Goal: Task Accomplishment & Management: Use online tool/utility

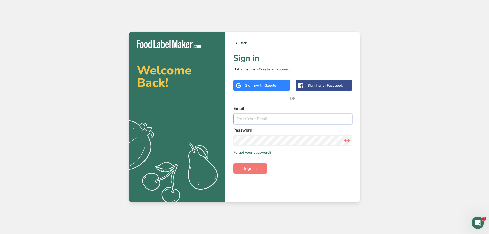
click at [244, 120] on input "email" at bounding box center [292, 119] width 119 height 10
type input "[PERSON_NAME][EMAIL_ADDRESS][DOMAIN_NAME]"
click at [257, 170] on span "Sign in" at bounding box center [250, 168] width 13 height 6
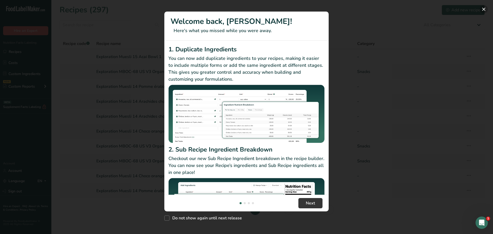
click at [484, 9] on button "New Features" at bounding box center [483, 9] width 8 height 8
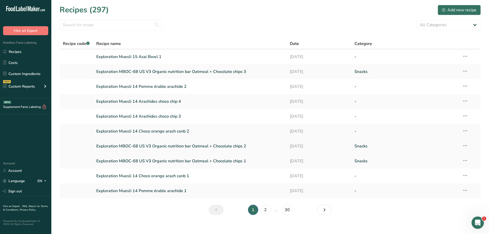
click at [139, 145] on link "Exploration MBOC-68 US V3 Organic nutrition bar Oatmeal + Chocolate chips 2" at bounding box center [190, 146] width 188 height 11
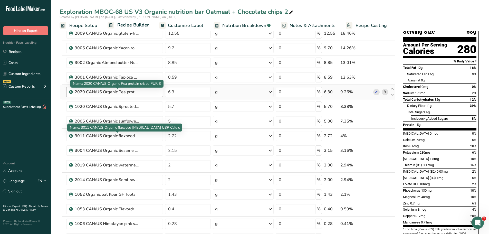
scroll to position [41, 0]
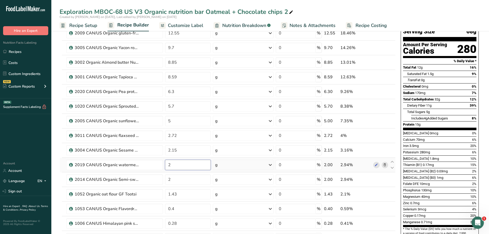
click at [174, 163] on input "2" at bounding box center [188, 165] width 46 height 10
type input "0"
click at [323, 14] on div "Exploration MBOC-68 US V3 Organic nutrition bar Oatmeal + Chocolate chips 2" at bounding box center [269, 11] width 437 height 9
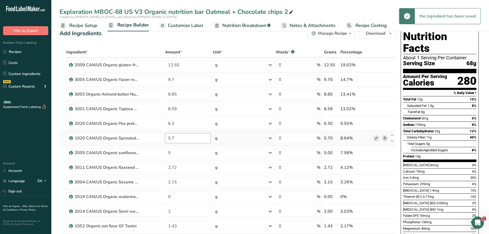
scroll to position [0, 0]
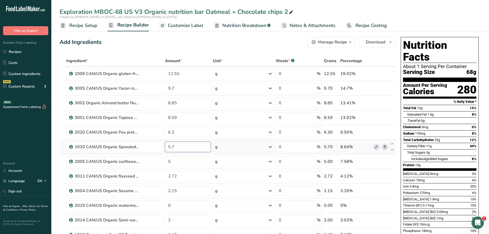
click at [175, 146] on input "5.7" at bounding box center [188, 147] width 46 height 10
type input "5"
type input "7"
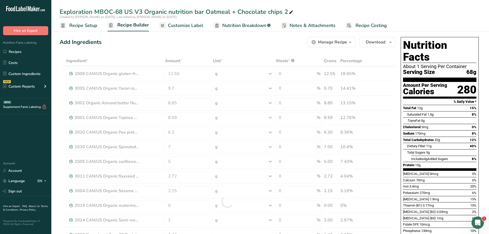
click at [204, 42] on div "Add Ingredients Manage Recipe Delete Recipe Duplicate Recipe Scale Recipe Save …" at bounding box center [228, 42] width 336 height 10
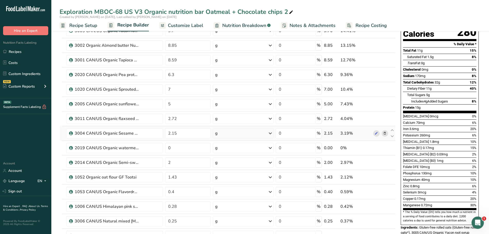
scroll to position [33, 0]
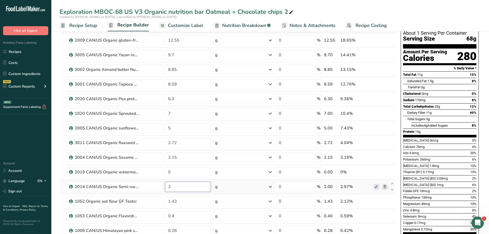
click at [175, 186] on input "2" at bounding box center [188, 186] width 46 height 10
type input "2.7"
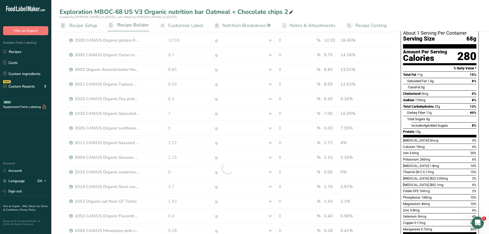
click at [323, 13] on div "Exploration MBOC-68 US V3 Organic nutrition bar Oatmeal + Chocolate chips 2" at bounding box center [269, 11] width 437 height 9
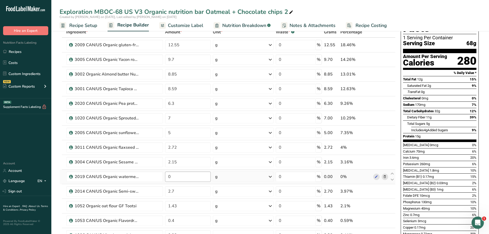
scroll to position [0, 0]
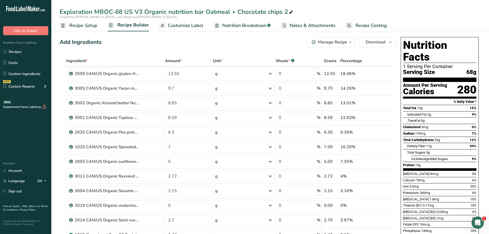
click at [349, 43] on icon "button" at bounding box center [350, 42] width 4 height 6
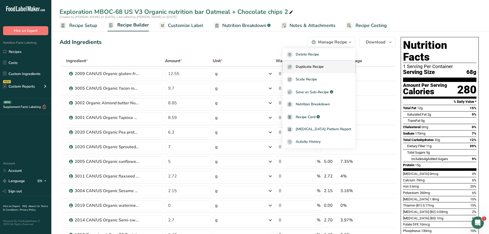
click at [323, 67] on span "Duplicate Recipe" at bounding box center [310, 67] width 28 height 6
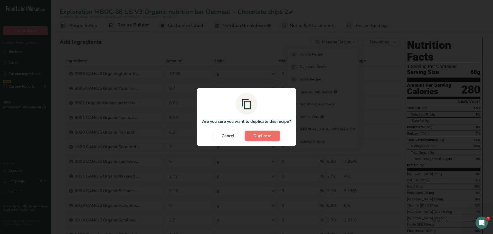
click at [263, 135] on span "Duplicate" at bounding box center [262, 136] width 18 height 6
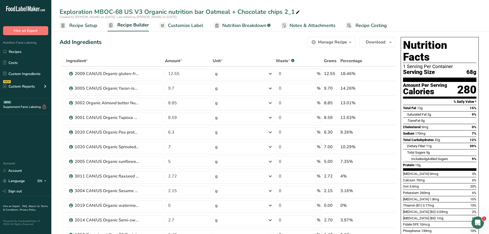
click at [294, 12] on div "Exploration MBOC-68 US V3 Organic nutrition bar Oatmeal + Chocolate chips 2_1" at bounding box center [180, 11] width 241 height 9
type input "Exploration MBOC-68 US V3 Organic nutrition bar Oatmeal + Chocolate chips 4"
click at [224, 41] on div "Add Ingredients Manage Recipe Delete Recipe Duplicate Recipe Scale Recipe Save …" at bounding box center [228, 42] width 336 height 10
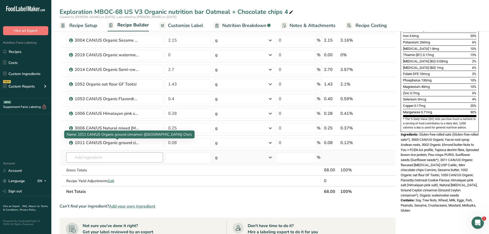
scroll to position [151, 0]
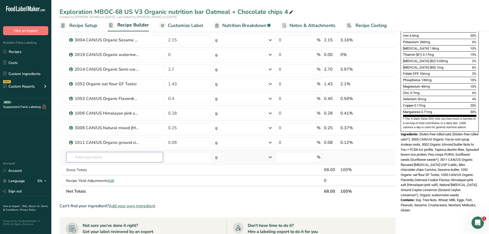
click at [84, 155] on input "text" at bounding box center [114, 157] width 97 height 10
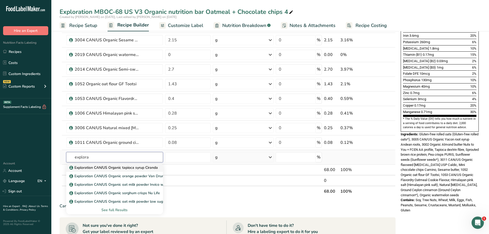
type input "explora"
click at [115, 167] on p "Exploration CAN/US Organic tapioca syrup Ciranda" at bounding box center [113, 167] width 87 height 5
type input "Exploration CAN/US Organic tapioca syrup Ciranda"
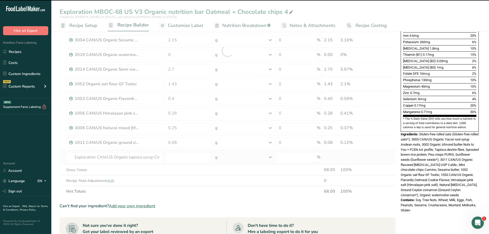
type input "0"
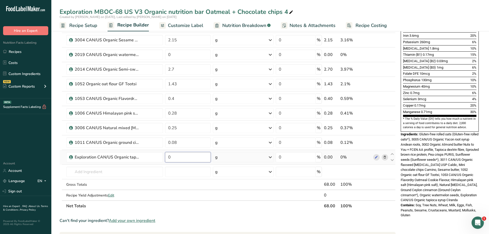
click at [174, 154] on input "0" at bounding box center [188, 157] width 46 height 10
type input "8.7"
click at [393, 13] on div "Exploration MBOC-68 US V3 Organic nutrition bar Oatmeal + Chocolate chips 4 Cre…" at bounding box center [269, 138] width 437 height 525
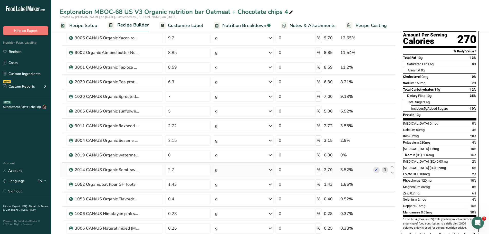
scroll to position [0, 0]
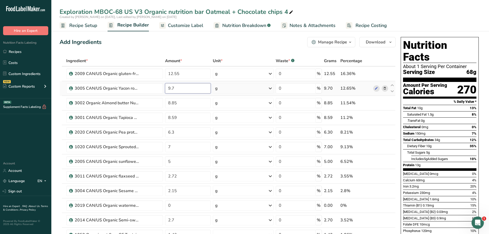
click at [174, 90] on input "9.7" at bounding box center [188, 88] width 46 height 10
type input "9"
type input "7"
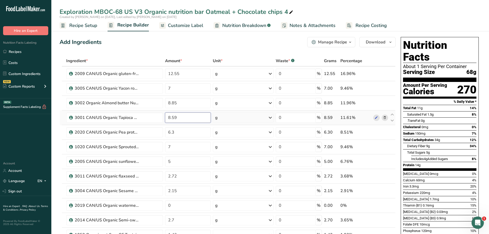
click at [176, 118] on input "8.59" at bounding box center [188, 117] width 46 height 10
click at [170, 117] on input "8.59" at bounding box center [188, 117] width 46 height 10
type input "0"
click at [140, 47] on div "Add Ingredients Manage Recipe Delete Recipe Duplicate Recipe Scale Recipe Save …" at bounding box center [228, 42] width 336 height 10
click at [177, 118] on input "2.59" at bounding box center [188, 117] width 46 height 10
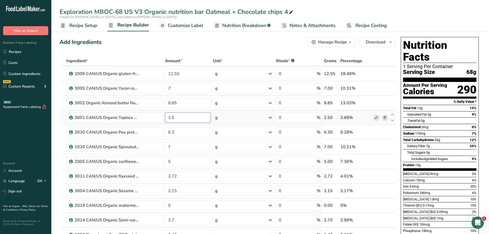
type input "2"
type input "3"
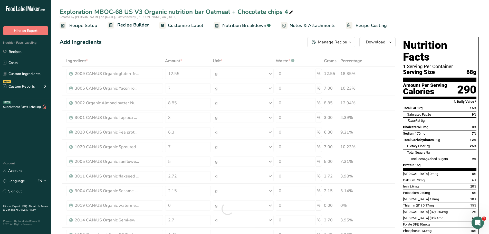
click at [148, 38] on div "Add Ingredients Manage Recipe Delete Recipe Duplicate Recipe Scale Recipe Save …" at bounding box center [228, 42] width 336 height 10
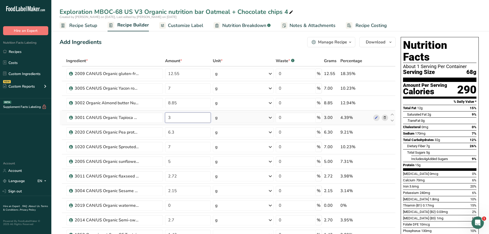
click at [171, 118] on input "3" at bounding box center [188, 117] width 46 height 10
type input "5"
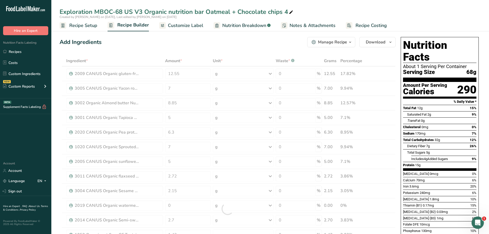
click at [146, 41] on div "Add Ingredients Manage Recipe Delete Recipe Duplicate Recipe Scale Recipe Save …" at bounding box center [228, 42] width 336 height 10
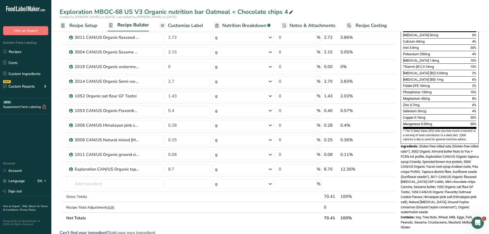
scroll to position [137, 0]
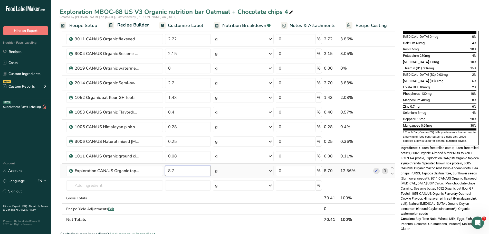
click at [169, 170] on input "8.7" at bounding box center [188, 170] width 46 height 10
type input "0"
type input "6.29"
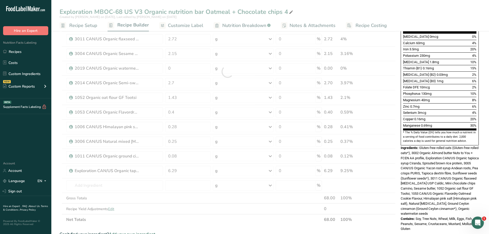
click at [438, 178] on span "Gluten-free rolled oats (Gluten-free rolled oats*), 3002 Organic Almond butter …" at bounding box center [439, 181] width 78 height 70
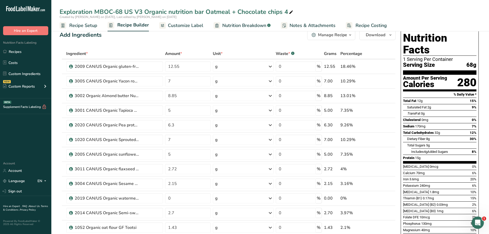
scroll to position [0, 0]
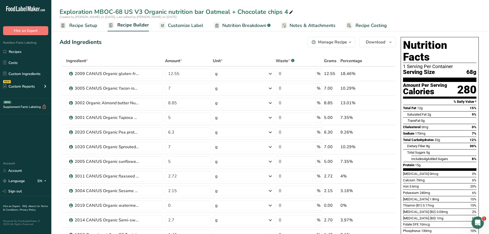
click at [193, 43] on div "Add Ingredients Manage Recipe Delete Recipe Duplicate Recipe Scale Recipe Save …" at bounding box center [228, 42] width 336 height 10
click at [20, 51] on link "Recipes" at bounding box center [25, 52] width 51 height 10
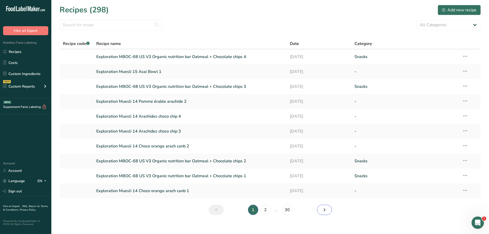
click at [326, 210] on icon "Next page" at bounding box center [324, 209] width 6 height 9
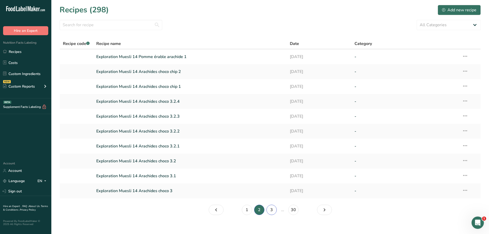
click at [272, 212] on link "3" at bounding box center [271, 209] width 10 height 10
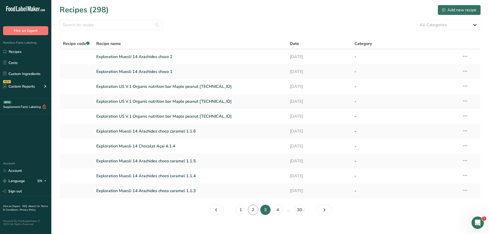
click at [251, 210] on link "2" at bounding box center [253, 209] width 10 height 10
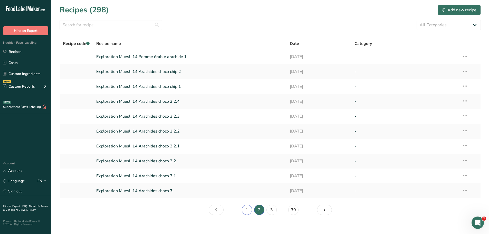
click at [247, 211] on link "1" at bounding box center [247, 209] width 10 height 10
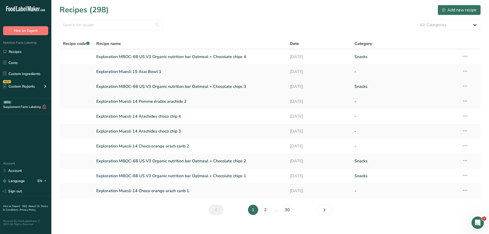
click at [223, 87] on link "Exploration MBOC-68 US V3 Organic nutrition bar Oatmeal + Chocolate chips 3" at bounding box center [190, 86] width 188 height 11
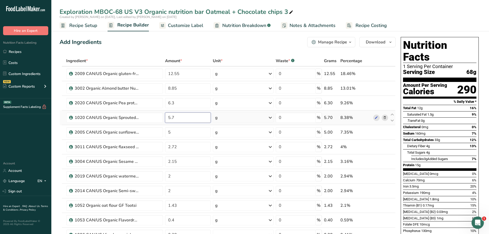
click at [178, 116] on input "5.7" at bounding box center [188, 117] width 46 height 10
type input "5"
type input "7"
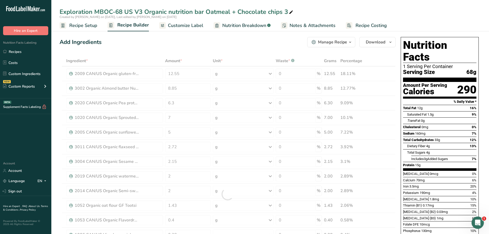
click at [142, 47] on div "Add Ingredients Manage Recipe Delete Recipe Duplicate Recipe Scale Recipe Save …" at bounding box center [228, 42] width 336 height 10
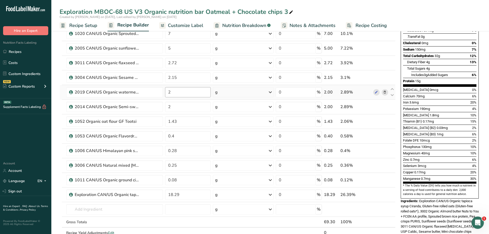
scroll to position [85, 0]
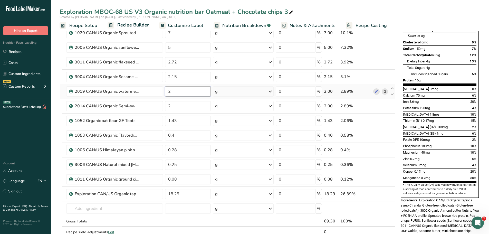
click at [172, 91] on input "2" at bounding box center [188, 91] width 46 height 10
type input "0"
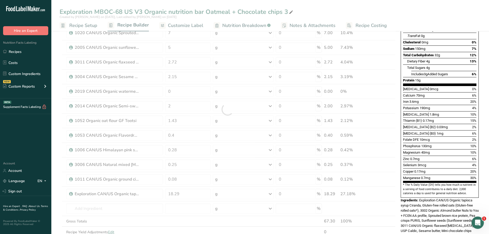
click at [319, 14] on div "Exploration MBOC-68 US V3 Organic nutrition bar Oatmeal + Chocolate chips 3 Cre…" at bounding box center [269, 190] width 437 height 496
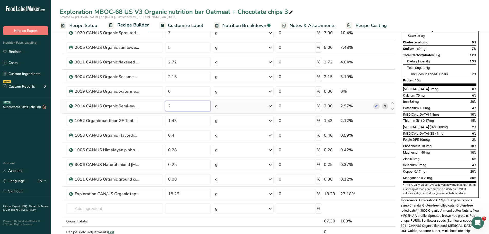
click at [172, 106] on input "2" at bounding box center [188, 106] width 46 height 10
type input "2.7"
click at [351, 7] on div "Exploration MBOC-68 US V3 Organic nutrition bar Oatmeal + Chocolate chips 3 Cre…" at bounding box center [269, 190] width 437 height 496
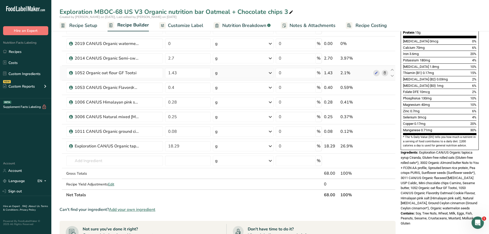
scroll to position [133, 0]
click at [106, 158] on input "text" at bounding box center [114, 160] width 97 height 10
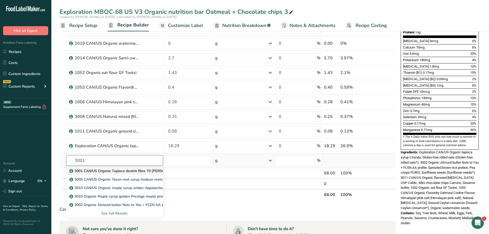
type input "3001"
click at [124, 173] on p "3001 CAN/US Organic Tapioca dextrin fibre 70 [PERSON_NAME] Advanced Ingredients" at bounding box center [143, 170] width 147 height 5
type input "3001 CAN/US Organic Tapioca dextrin fibre 70 [PERSON_NAME] Advanced Ingredients"
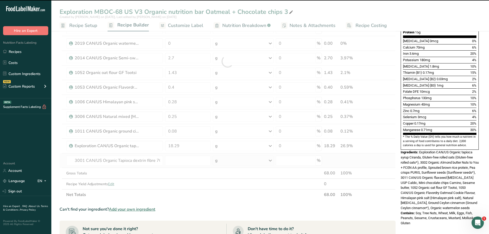
type input "0"
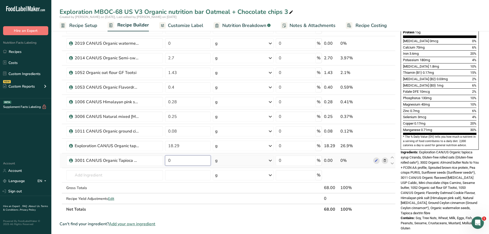
click at [173, 155] on input "0" at bounding box center [188, 160] width 46 height 10
type input "5"
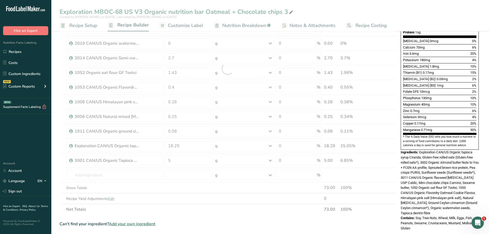
click at [352, 13] on div "Exploration MBOC-68 US V3 Organic nutrition bar Oatmeal + Chocolate chips 3 Cre…" at bounding box center [269, 149] width 437 height 510
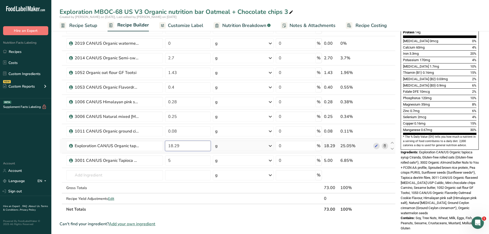
click at [184, 145] on input "18.29" at bounding box center [188, 146] width 46 height 10
type input "13.29"
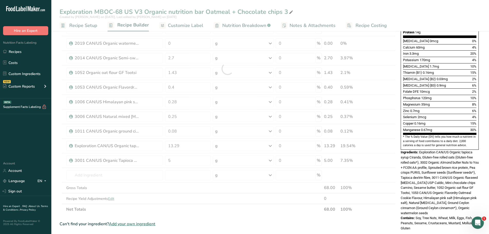
click at [415, 15] on div "Created by [PERSON_NAME] on [DATE], Last edited by [PERSON_NAME] on [DATE]" at bounding box center [269, 17] width 437 height 5
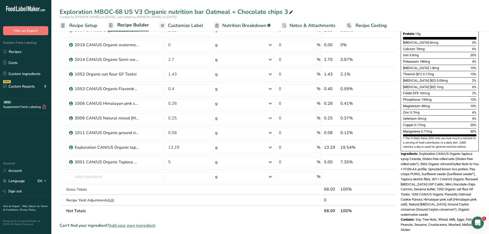
scroll to position [132, 0]
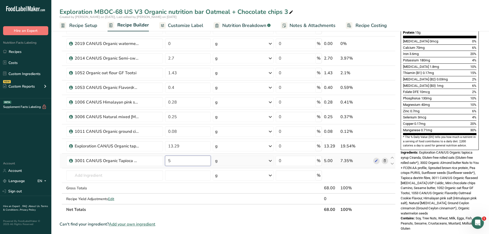
click at [171, 161] on input "5" at bounding box center [188, 160] width 46 height 10
type input "7"
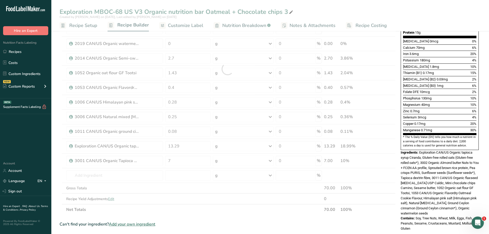
click at [368, 17] on div "Exploration MBOC-68 US V3 Organic nutrition bar Oatmeal + Chocolate chips 3 Cre…" at bounding box center [269, 149] width 437 height 510
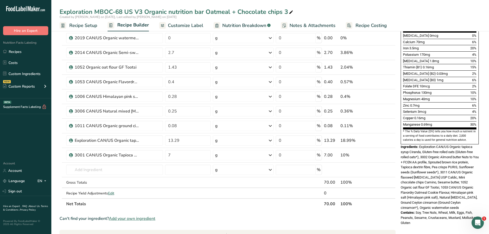
scroll to position [138, 0]
click at [173, 155] on input "7" at bounding box center [188, 155] width 46 height 10
type input "9"
type input "8"
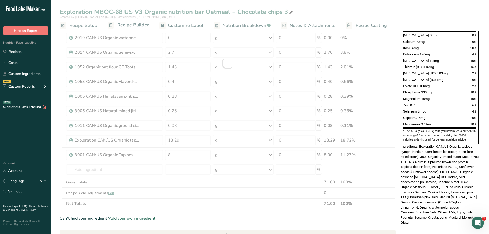
click at [427, 15] on div "Created by [PERSON_NAME] on [DATE], Last edited by [PERSON_NAME] on [DATE]" at bounding box center [269, 17] width 437 height 5
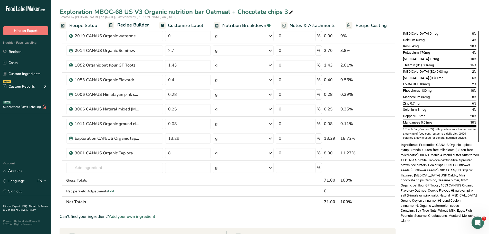
scroll to position [83, 0]
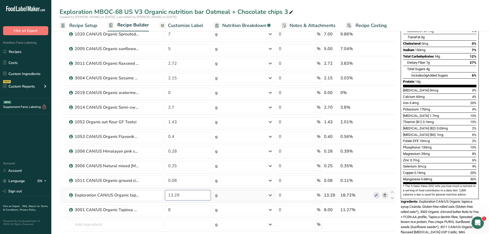
click at [182, 195] on input "13.29" at bounding box center [188, 195] width 46 height 10
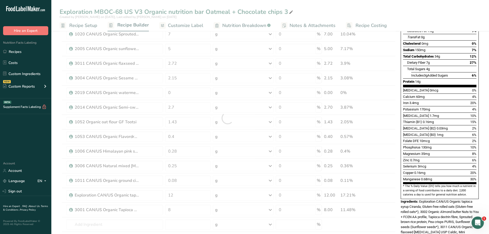
click at [400, 3] on div "Exploration MBOC-68 US V3 Organic nutrition bar Oatmeal + Chocolate chips 3 Cre…" at bounding box center [269, 15] width 437 height 31
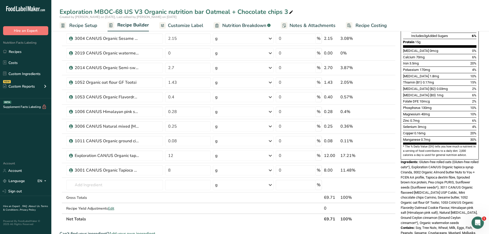
scroll to position [126, 0]
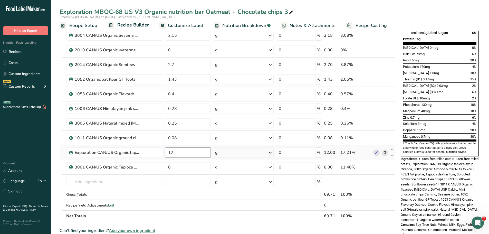
click at [173, 153] on input "12" at bounding box center [188, 152] width 46 height 10
click at [175, 153] on input "10.39" at bounding box center [188, 152] width 46 height 10
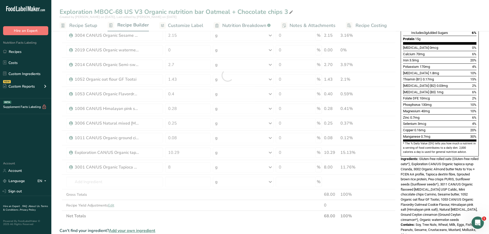
click at [412, 168] on span "Gluten-free rolled oats (Gluten-free rolled oats*), Exploration CAN/US Organic …" at bounding box center [439, 189] width 78 height 64
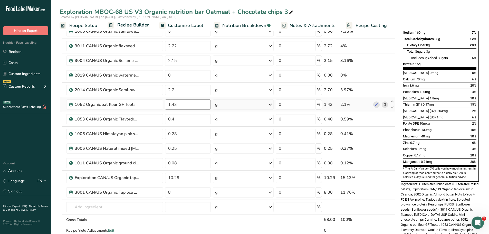
scroll to position [101, 0]
click at [172, 176] on input "10.29" at bounding box center [188, 177] width 46 height 10
type input "11.29"
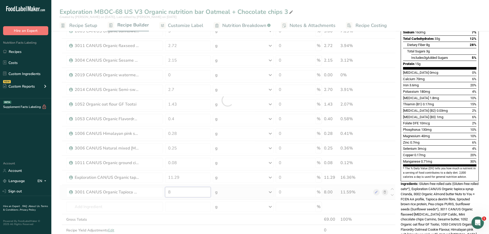
click at [172, 191] on div "Ingredient * Amount * Unit * Waste * .a-a{fill:#347362;}.b-a{fill:#fff;} Grams …" at bounding box center [228, 100] width 336 height 292
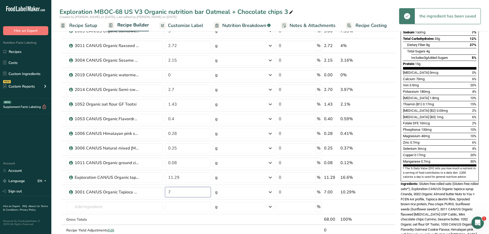
type input "7"
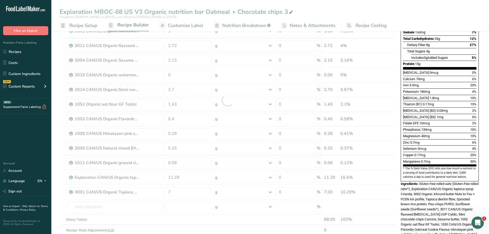
click at [458, 182] on span "Gluten-free rolled oats (Gluten-free rolled oats*), Exploration CAN/US Organic …" at bounding box center [439, 214] width 78 height 64
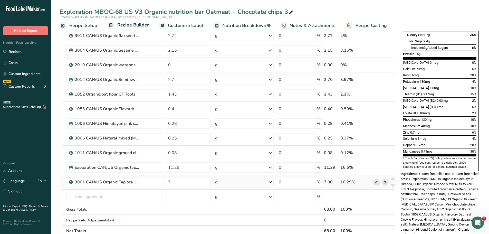
scroll to position [111, 0]
click at [392, 163] on icon at bounding box center [392, 164] width 6 height 4
type input "11.29"
type input "0.08"
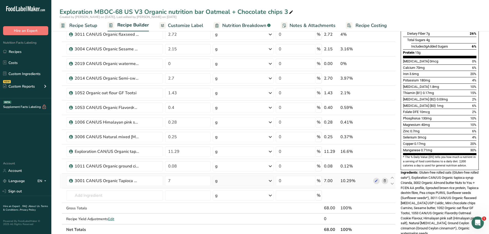
scroll to position [112, 0]
click at [392, 148] on icon at bounding box center [392, 149] width 6 height 4
type input "11.29"
type input "0.25"
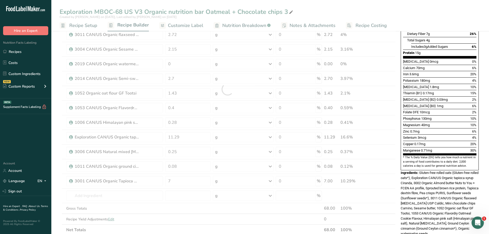
click at [391, 134] on div at bounding box center [228, 89] width 336 height 292
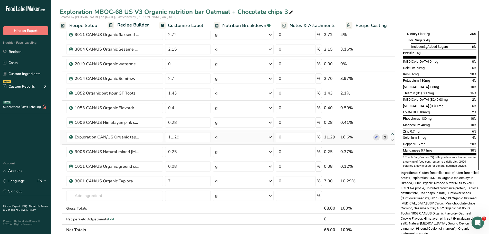
click at [392, 134] on icon at bounding box center [392, 134] width 6 height 4
type input "11.29"
type input "0.28"
click at [392, 119] on icon at bounding box center [392, 119] width 6 height 4
type input "11.29"
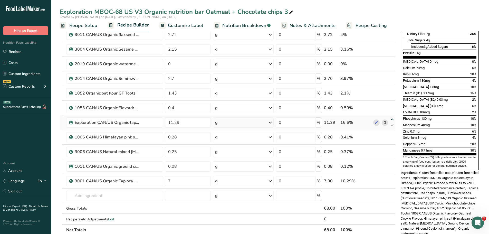
type input "0.4"
click at [391, 104] on icon at bounding box center [392, 105] width 6 height 4
type input "11.29"
type input "1.43"
click at [391, 89] on icon at bounding box center [392, 90] width 6 height 4
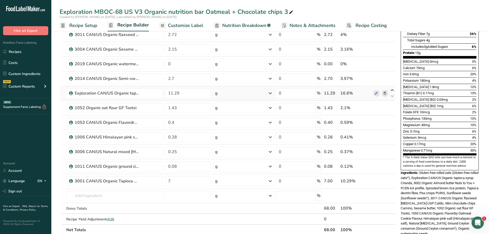
type input "11.29"
type input "2.7"
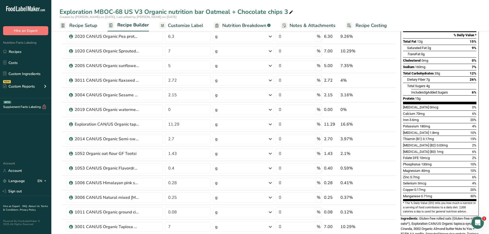
scroll to position [66, 0]
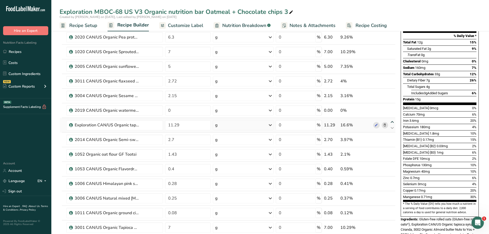
click at [392, 123] on icon at bounding box center [392, 122] width 6 height 4
type input "11.29"
type input "0"
click at [392, 107] on icon at bounding box center [392, 107] width 6 height 4
type input "11.29"
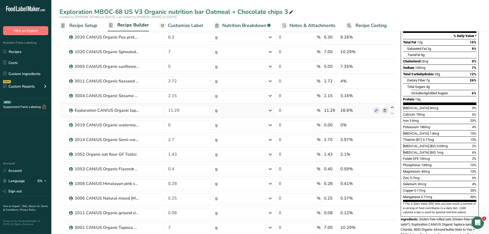
type input "2.15"
click at [391, 93] on icon at bounding box center [392, 93] width 6 height 4
type input "11.29"
type input "2.72"
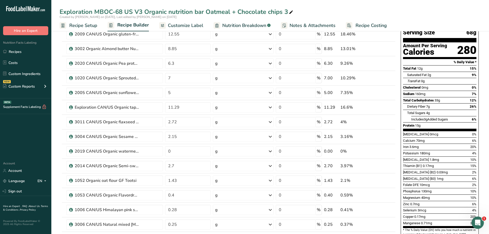
scroll to position [26, 0]
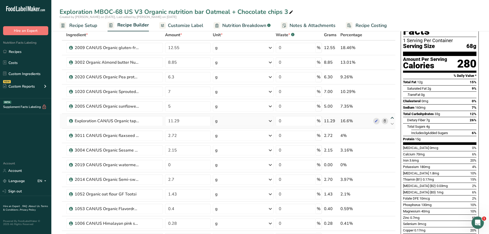
click at [392, 116] on icon at bounding box center [392, 118] width 6 height 4
type input "11.29"
type input "5"
click at [392, 103] on icon at bounding box center [392, 103] width 6 height 4
type input "11.29"
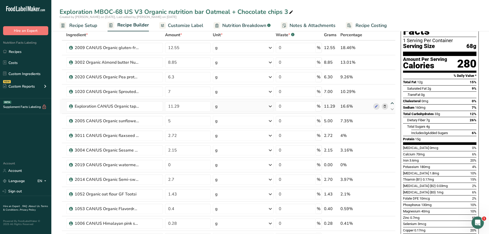
type input "7"
click at [394, 87] on icon at bounding box center [392, 89] width 6 height 4
type input "11.29"
type input "6.3"
click at [391, 73] on icon at bounding box center [392, 74] width 6 height 4
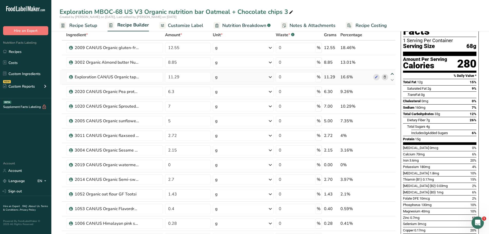
type input "11.29"
type input "8.85"
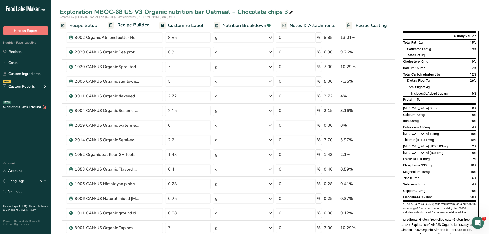
scroll to position [65, 0]
click at [384, 125] on icon at bounding box center [385, 125] width 4 height 5
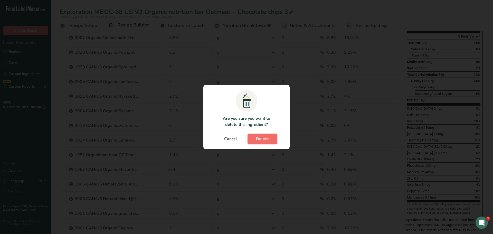
click at [269, 137] on button "Delete" at bounding box center [262, 139] width 30 height 10
type input "2.7"
type input "1.43"
type input "0.4"
type input "0.28"
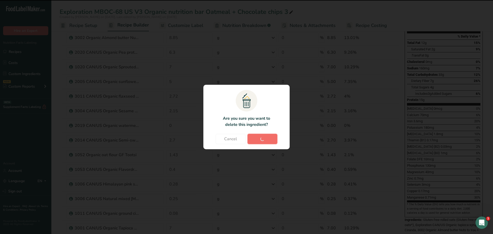
type input "0.25"
type input "0.08"
type input "7"
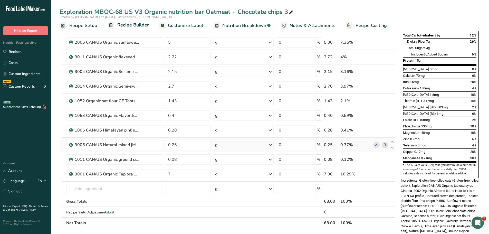
scroll to position [105, 0]
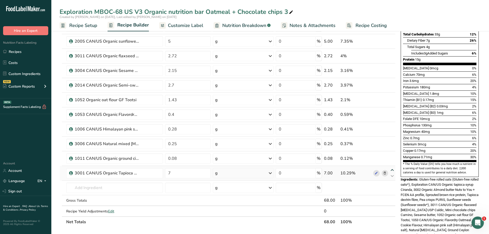
click at [392, 170] on icon at bounding box center [392, 170] width 6 height 4
type input "7"
type input "0.08"
click at [392, 154] on icon at bounding box center [392, 155] width 6 height 4
type input "7"
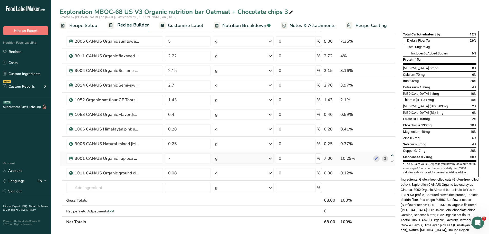
type input "0.25"
click at [392, 140] on icon at bounding box center [392, 141] width 6 height 4
type input "7"
type input "0.28"
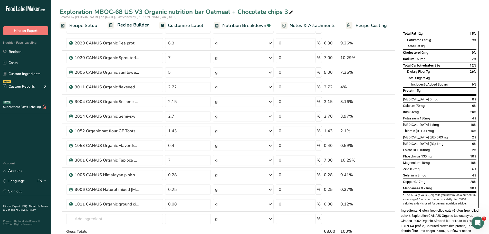
scroll to position [74, 0]
click at [394, 156] on icon at bounding box center [392, 157] width 6 height 4
type input "7"
type input "0.4"
click at [392, 141] on icon at bounding box center [392, 143] width 6 height 4
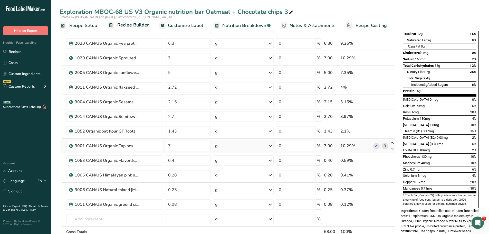
type input "7"
type input "1.43"
click at [393, 127] on icon at bounding box center [392, 128] width 6 height 4
type input "7"
type input "2.7"
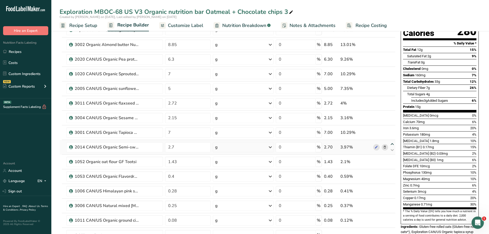
scroll to position [58, 0]
click at [393, 128] on icon at bounding box center [392, 130] width 6 height 4
type input "7"
type input "2.15"
click at [392, 115] on icon at bounding box center [392, 115] width 6 height 4
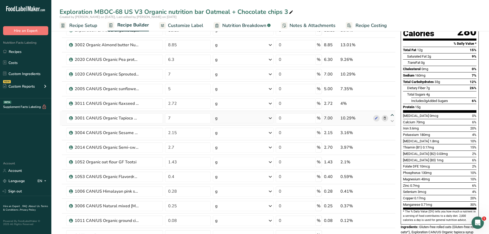
type input "7"
type input "2.72"
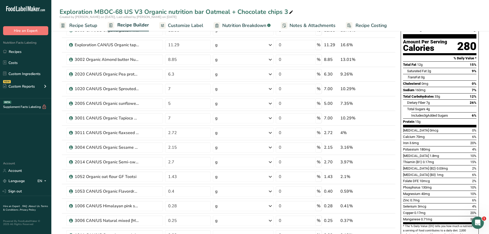
scroll to position [43, 0]
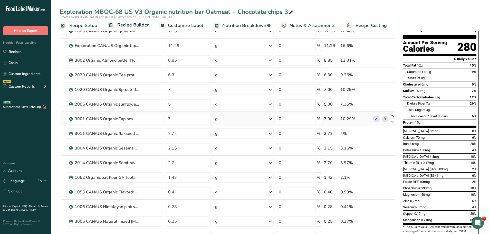
click at [391, 115] on icon at bounding box center [392, 116] width 6 height 4
type input "7"
type input "5"
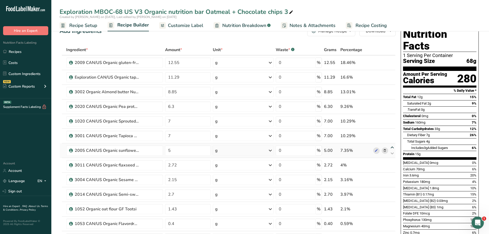
scroll to position [11, 0]
click at [392, 117] on icon at bounding box center [392, 118] width 6 height 4
type input "7"
click at [393, 132] on icon at bounding box center [392, 133] width 6 height 4
type input "7"
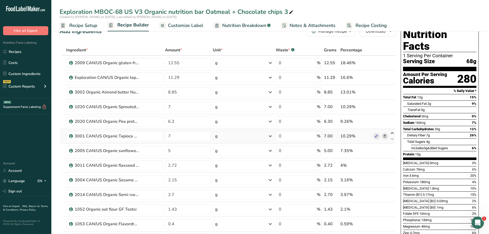
type input "6.3"
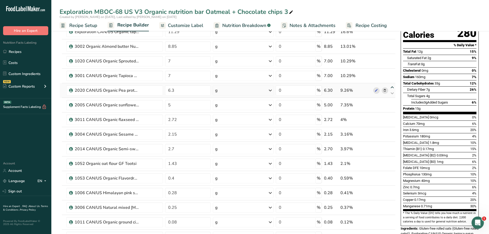
scroll to position [59, 0]
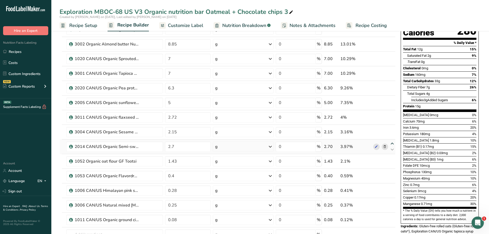
click at [393, 143] on icon at bounding box center [392, 144] width 6 height 4
type input "2.7"
type input "2.15"
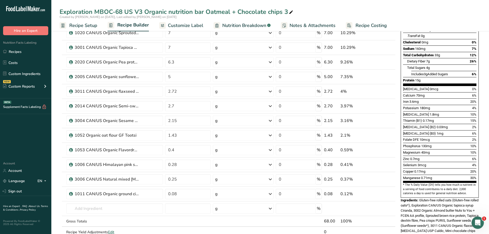
scroll to position [0, 0]
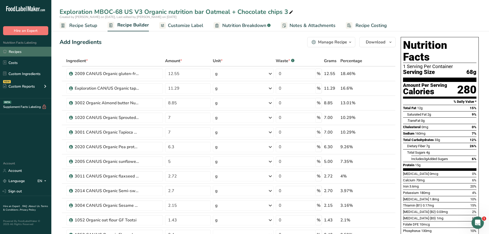
click at [19, 51] on link "Recipes" at bounding box center [25, 52] width 51 height 10
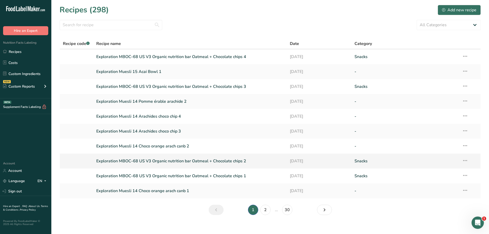
click at [182, 162] on link "Exploration MBOC-68 US V3 Organic nutrition bar Oatmeal + Chocolate chips 2" at bounding box center [190, 160] width 188 height 11
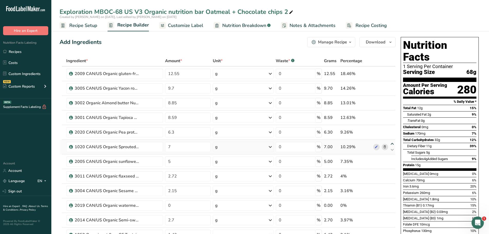
click at [392, 142] on icon at bounding box center [392, 144] width 6 height 4
type input "7"
type input "6.3"
click at [384, 205] on icon at bounding box center [385, 205] width 4 height 5
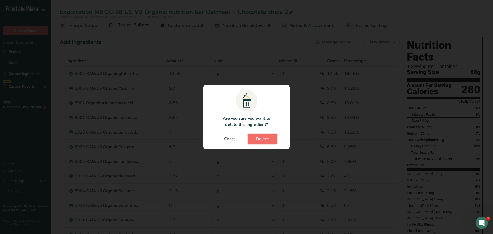
click at [268, 140] on button "Delete" at bounding box center [262, 139] width 30 height 10
type input "2.7"
type input "1.43"
type input "0.4"
type input "0.28"
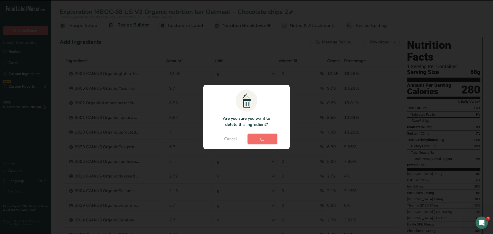
type input "0.25"
type input "0.08"
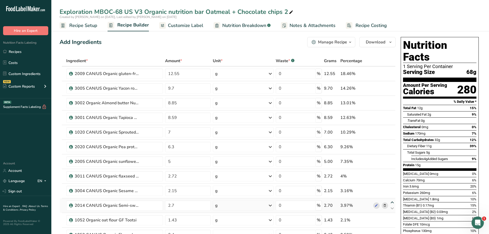
click at [392, 201] on icon at bounding box center [392, 202] width 6 height 4
type input "2.7"
type input "2.15"
click at [23, 51] on link "Recipes" at bounding box center [25, 52] width 51 height 10
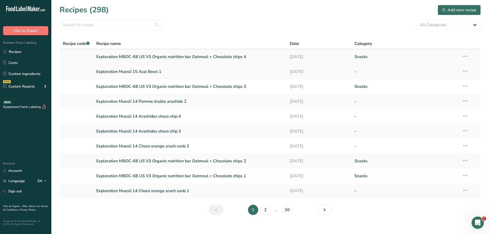
click at [194, 57] on link "Exploration MBOC-68 US V3 Organic nutrition bar Oatmeal + Chocolate chips 4" at bounding box center [190, 56] width 188 height 11
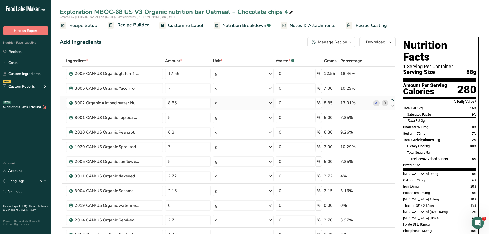
click at [393, 99] on icon at bounding box center [392, 100] width 6 height 4
type input "8.85"
type input "7"
click at [392, 129] on icon at bounding box center [392, 129] width 6 height 4
type input "6.3"
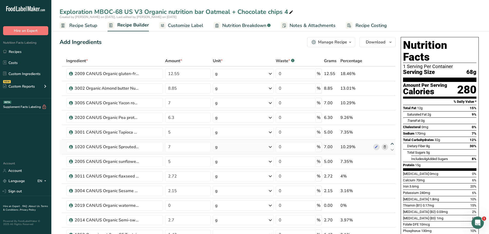
click at [392, 142] on icon at bounding box center [392, 144] width 6 height 4
type input "7"
type input "5"
click at [393, 127] on icon at bounding box center [392, 129] width 6 height 4
type input "7"
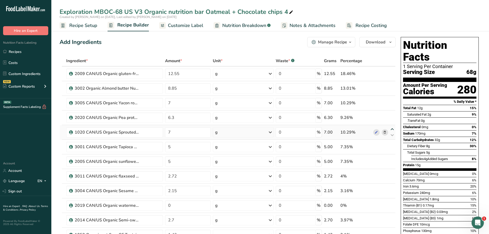
type input "6.3"
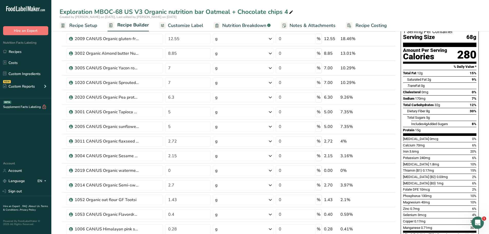
scroll to position [35, 0]
click at [386, 169] on icon at bounding box center [385, 170] width 4 height 5
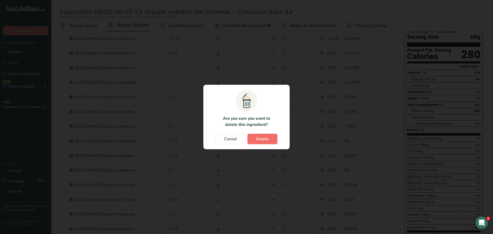
click at [268, 140] on span "Delete" at bounding box center [262, 139] width 13 height 6
type input "2.7"
type input "1.43"
type input "0.4"
type input "0.28"
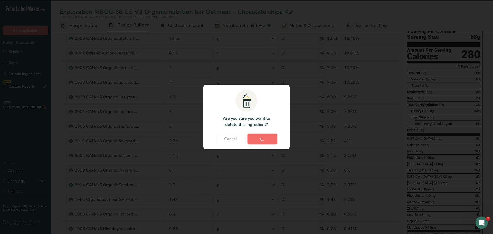
type input "0.25"
type input "0.08"
type input "6.29"
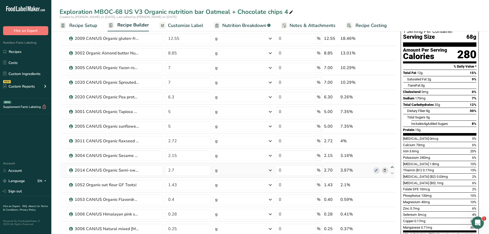
click at [393, 166] on icon at bounding box center [392, 167] width 6 height 4
type input "2.7"
type input "2.15"
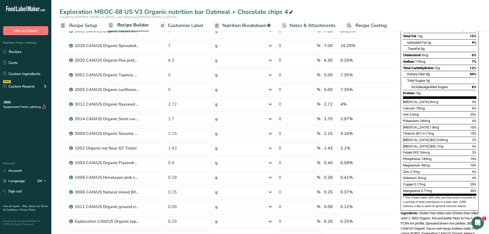
scroll to position [73, 0]
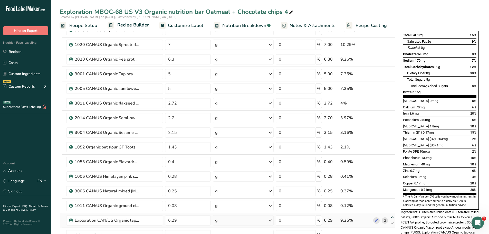
click at [392, 215] on icon at bounding box center [392, 217] width 6 height 4
type input "6.29"
type input "0.08"
click at [392, 202] on icon at bounding box center [392, 203] width 6 height 4
type input "6.29"
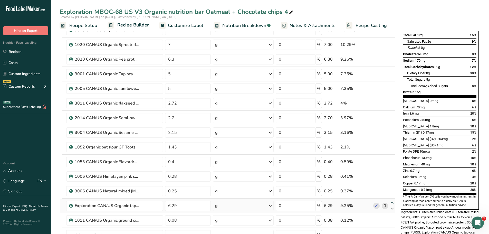
type input "0.25"
click at [392, 186] on icon at bounding box center [392, 188] width 6 height 4
type input "6.29"
type input "0.28"
click at [392, 173] on icon at bounding box center [392, 173] width 6 height 4
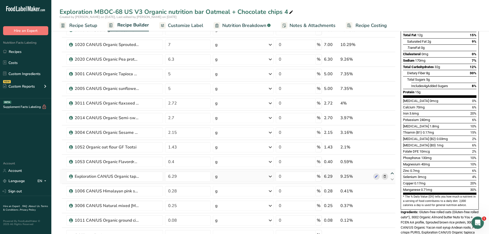
type input "6.29"
type input "0.4"
click at [392, 158] on icon at bounding box center [392, 159] width 6 height 4
type input "6.29"
type input "1.43"
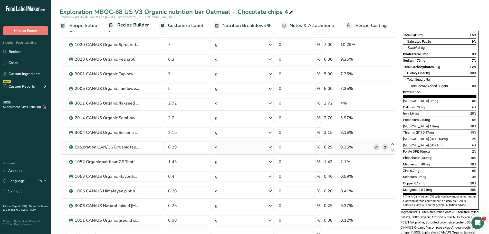
click at [393, 143] on icon at bounding box center [392, 144] width 6 height 4
type input "6.29"
type input "2.15"
click at [393, 129] on icon at bounding box center [392, 129] width 6 height 4
type input "6.29"
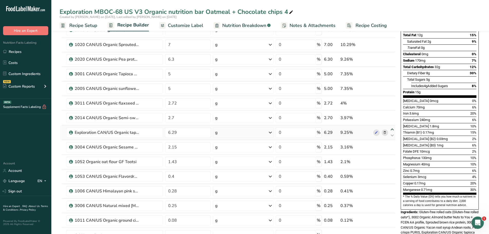
type input "2.7"
click at [391, 114] on icon at bounding box center [392, 115] width 6 height 4
type input "6.29"
type input "2.72"
click at [393, 100] on icon at bounding box center [392, 100] width 6 height 4
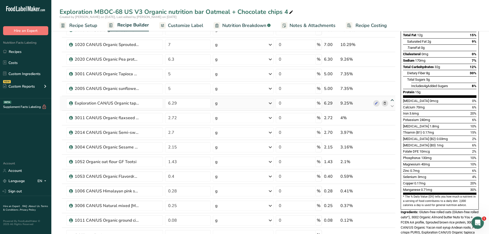
type input "6.29"
type input "5"
click at [392, 85] on icon at bounding box center [392, 86] width 6 height 4
type input "6.29"
type input "5"
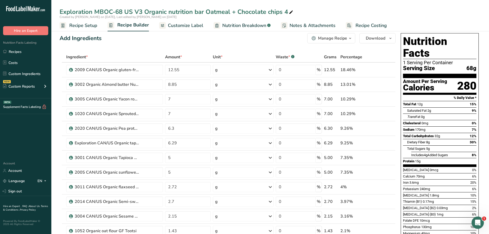
scroll to position [3, 0]
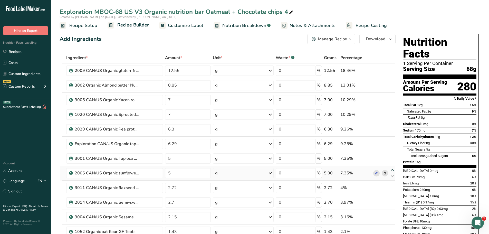
click at [392, 169] on icon at bounding box center [392, 170] width 6 height 4
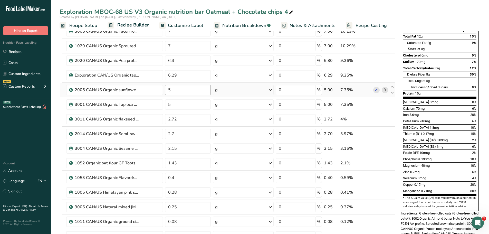
scroll to position [76, 0]
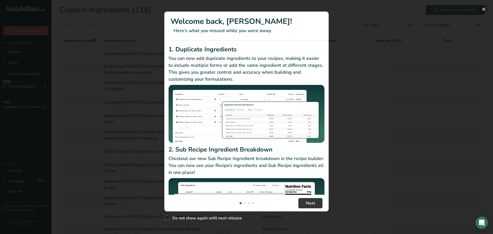
click at [482, 8] on button "New Features" at bounding box center [483, 9] width 8 height 8
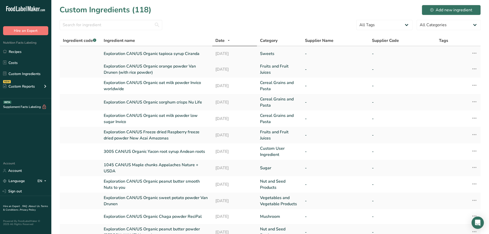
click at [175, 55] on link "Exploration CAN/US Organic tapioca syrup Ciranda" at bounding box center [156, 54] width 105 height 6
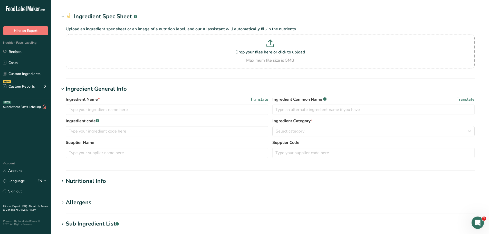
type input "Exploration CAN/US Organic tapioca syrup Ciranda"
type input "100"
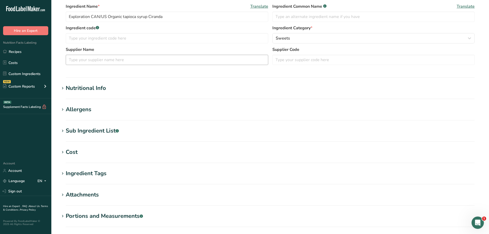
scroll to position [105, 0]
click at [63, 87] on icon at bounding box center [62, 87] width 5 height 7
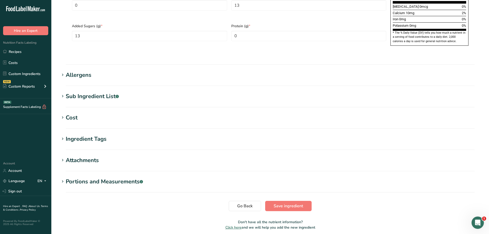
scroll to position [378, 0]
click at [298, 202] on span "Save ingredient" at bounding box center [288, 205] width 30 height 6
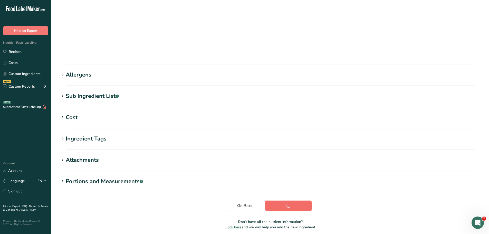
scroll to position [38, 0]
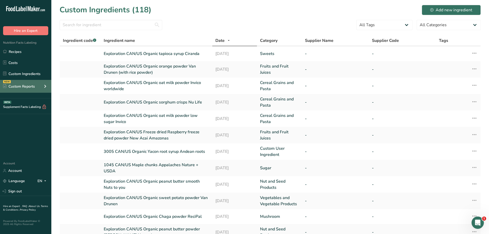
click at [45, 85] on icon at bounding box center [45, 86] width 6 height 9
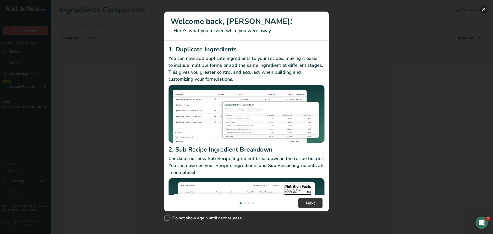
click at [483, 8] on button "New Features" at bounding box center [483, 9] width 8 height 8
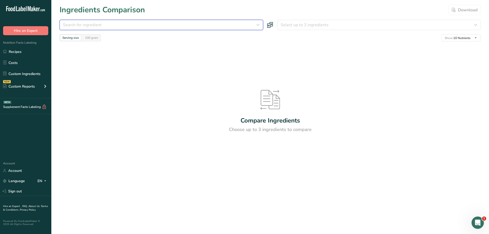
click at [101, 25] on div "Search for ingredient" at bounding box center [160, 25] width 194 height 6
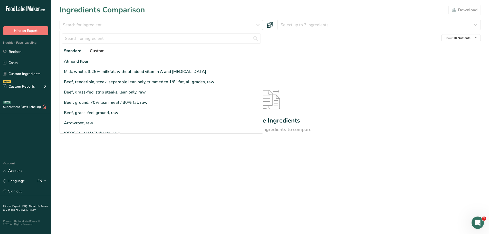
click at [97, 50] on span "Custom" at bounding box center [97, 51] width 15 height 6
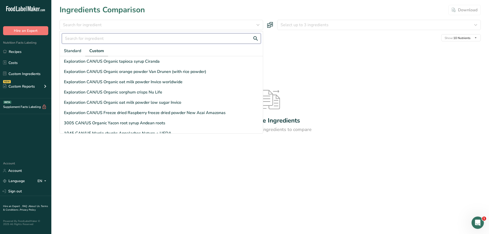
click at [73, 39] on input "text" at bounding box center [161, 38] width 199 height 10
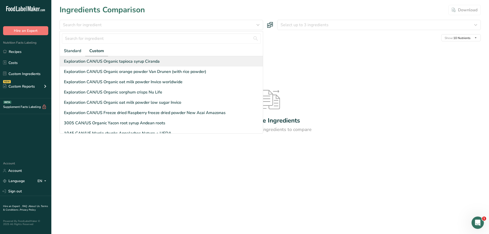
click at [121, 63] on div "Exploration CAN/US Organic tapioca syrup Ciranda" at bounding box center [112, 61] width 96 height 6
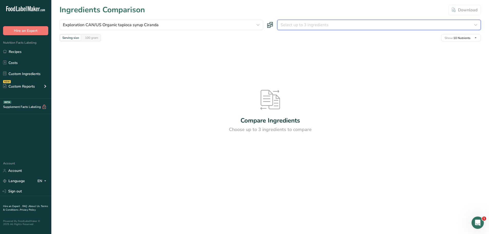
click at [302, 25] on span "Select up to 3 ingredients" at bounding box center [304, 25] width 48 height 6
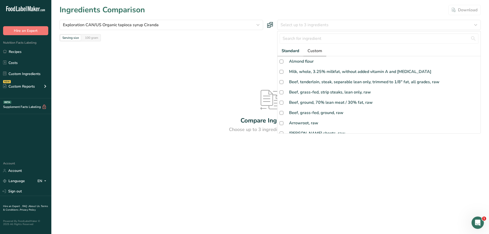
click at [318, 49] on span "Custom" at bounding box center [314, 51] width 15 height 6
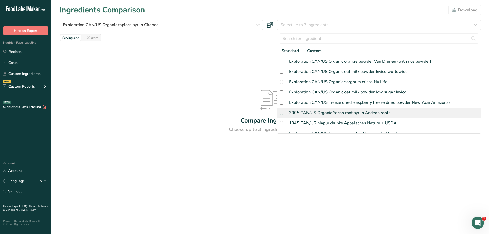
click at [282, 112] on span at bounding box center [281, 113] width 4 height 4
click at [282, 112] on input "checkbox" at bounding box center [280, 112] width 3 height 3
checkbox input "true"
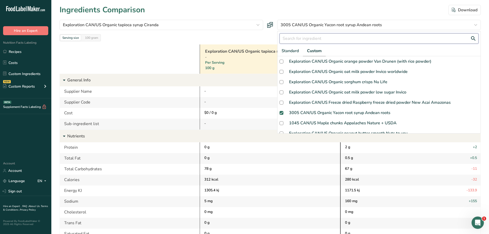
click at [296, 39] on input "text" at bounding box center [378, 38] width 199 height 10
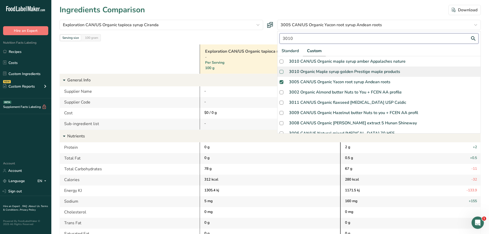
type input "3010"
click at [281, 71] on span at bounding box center [281, 72] width 4 height 4
click at [281, 71] on input "checkbox" at bounding box center [280, 71] width 3 height 3
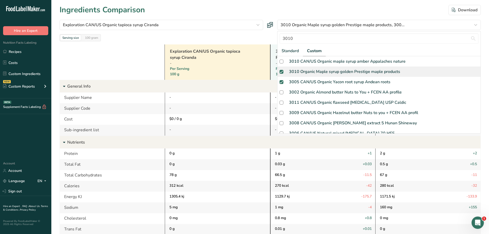
click at [281, 71] on span at bounding box center [281, 72] width 4 height 4
click at [281, 71] on input "checkbox" at bounding box center [280, 71] width 3 height 3
checkbox input "false"
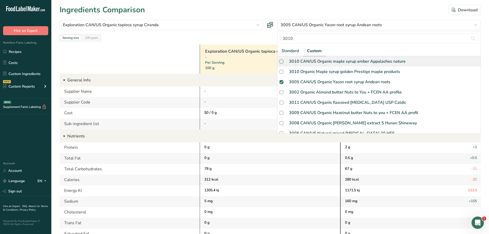
click at [280, 61] on span at bounding box center [281, 62] width 4 height 4
click at [280, 61] on input "checkbox" at bounding box center [280, 61] width 3 height 3
checkbox input "true"
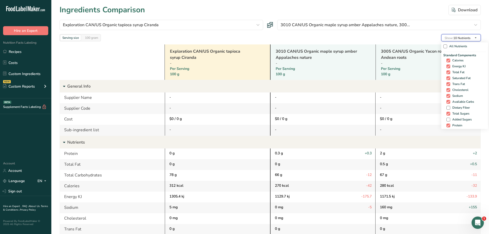
click at [476, 37] on icon "button" at bounding box center [475, 38] width 4 height 6
click at [447, 107] on span at bounding box center [448, 108] width 4 height 4
click at [447, 107] on input "Dietary Fiber" at bounding box center [447, 107] width 3 height 3
checkbox input "true"
click at [448, 119] on span at bounding box center [448, 119] width 4 height 4
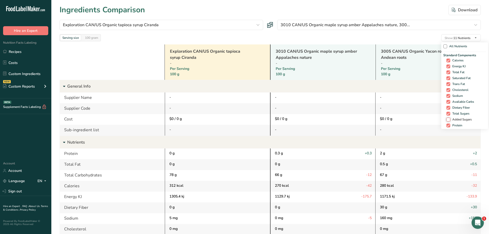
click at [448, 119] on input "Added Sugars" at bounding box center [447, 119] width 3 height 3
checkbox input "true"
